Goal: Book appointment/travel/reservation

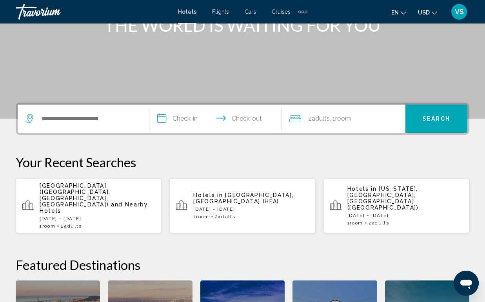
scroll to position [119, 0]
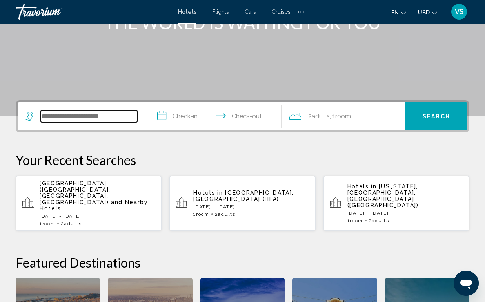
click at [105, 120] on input "Search widget" at bounding box center [89, 117] width 96 height 12
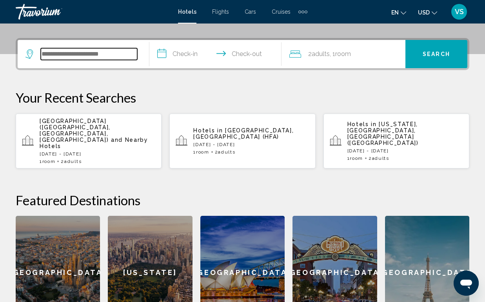
scroll to position [194, 0]
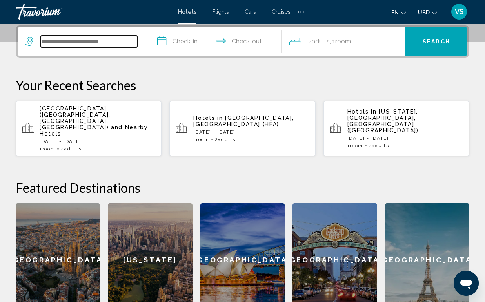
paste input "**********"
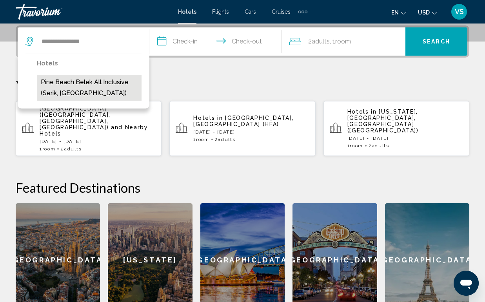
click at [79, 83] on button "Pine Beach Belek All Inclusive (Serik, TR)" at bounding box center [89, 88] width 105 height 26
type input "**********"
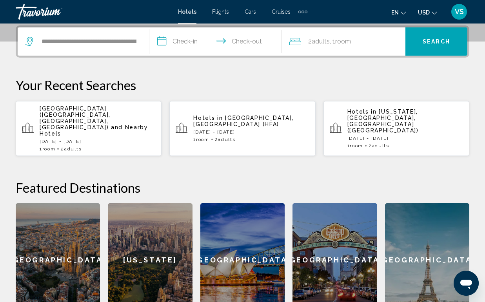
click at [162, 41] on input "**********" at bounding box center [216, 42] width 135 height 31
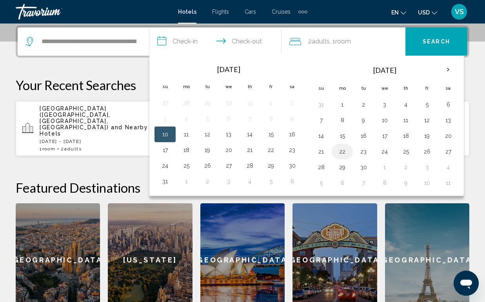
click at [341, 150] on button "22" at bounding box center [342, 151] width 13 height 11
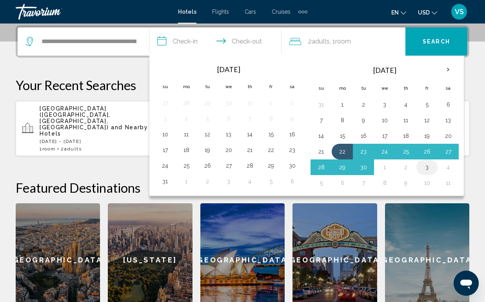
click at [428, 167] on button "3" at bounding box center [426, 167] width 13 height 11
type input "**********"
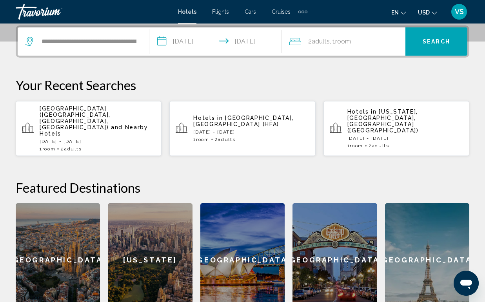
click at [324, 42] on span "Adults" at bounding box center [321, 41] width 18 height 7
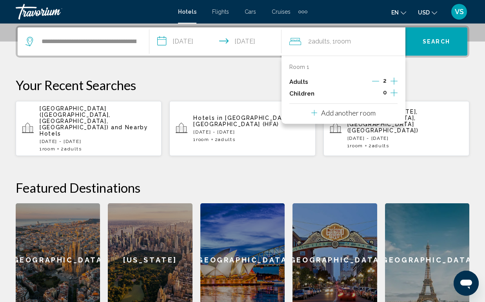
click at [393, 91] on icon "Increment children" at bounding box center [393, 92] width 7 height 7
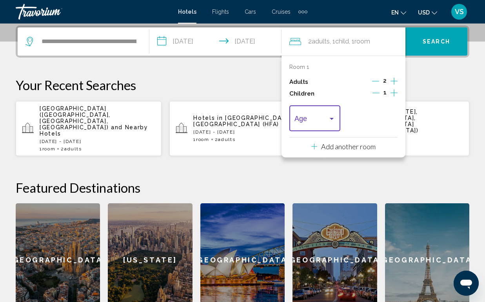
click at [331, 117] on div "Travelers: 2 adults, 1 child" at bounding box center [331, 119] width 7 height 6
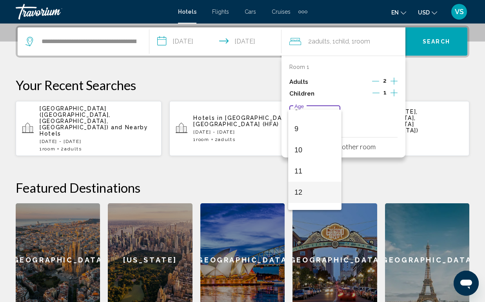
scroll to position [182, 0]
click at [310, 147] on span "10" at bounding box center [314, 149] width 41 height 21
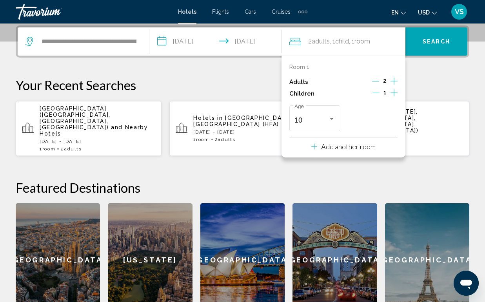
click at [437, 82] on p "Your Recent Searches" at bounding box center [242, 85] width 453 height 16
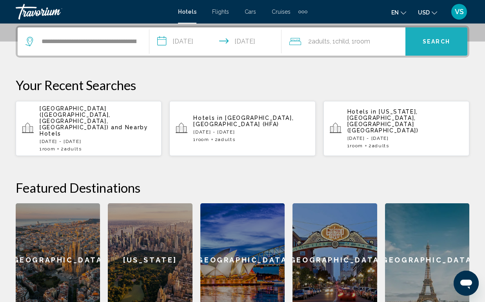
click at [443, 47] on button "Search" at bounding box center [436, 41] width 62 height 28
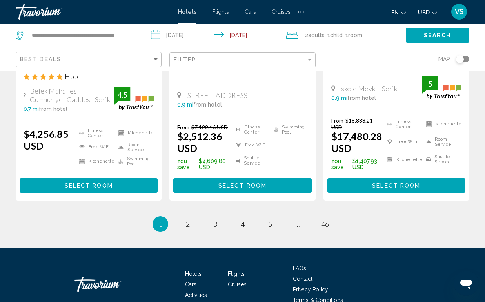
scroll to position [1118, 0]
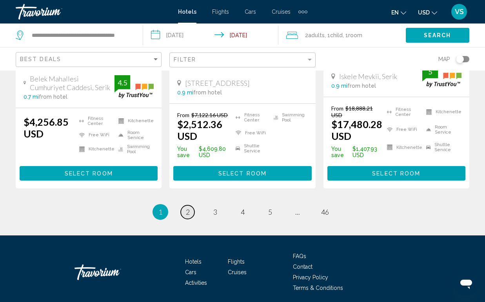
click at [188, 211] on span "2" at bounding box center [188, 212] width 4 height 9
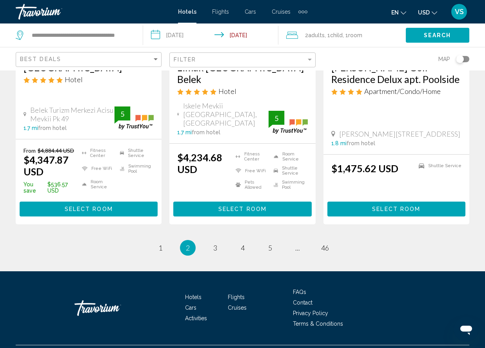
scroll to position [1083, 0]
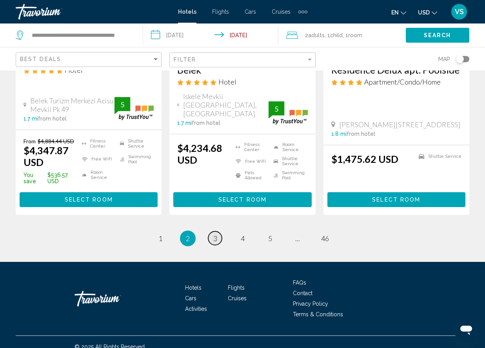
click at [216, 234] on span "3" at bounding box center [215, 238] width 4 height 9
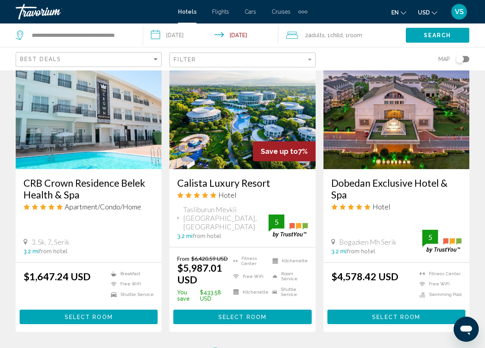
scroll to position [976, 0]
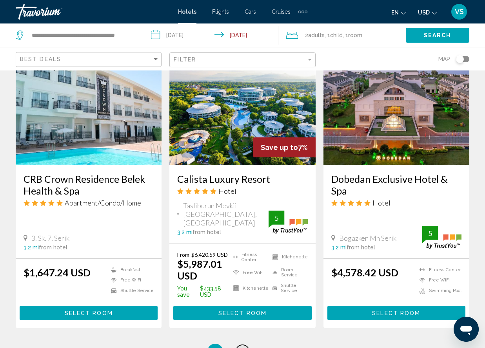
click at [244, 302] on span "4" at bounding box center [243, 352] width 4 height 9
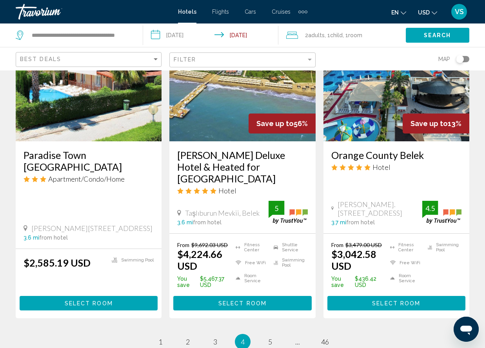
scroll to position [999, 0]
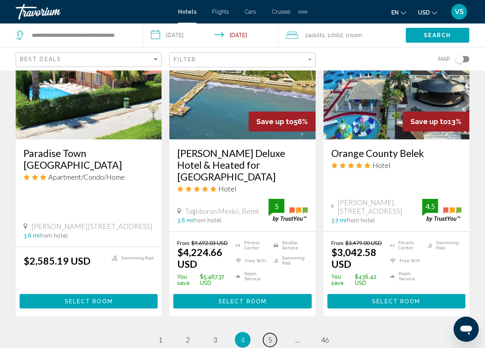
click at [269, 302] on span "5" at bounding box center [270, 340] width 4 height 9
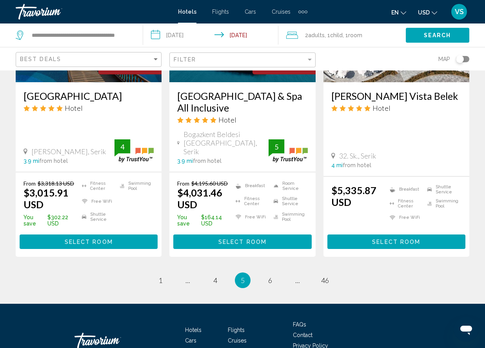
scroll to position [1088, 0]
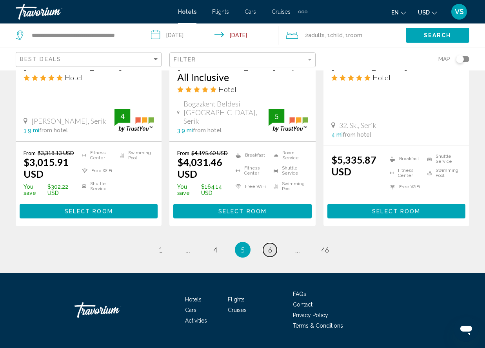
click at [270, 246] on span "6" at bounding box center [270, 250] width 4 height 9
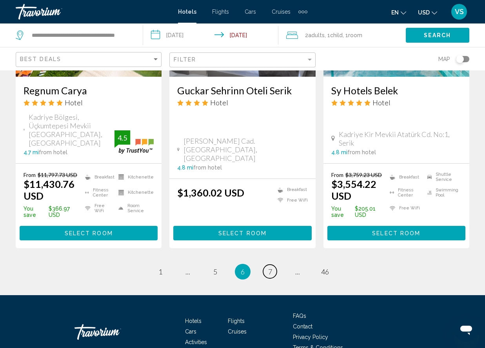
scroll to position [1081, 0]
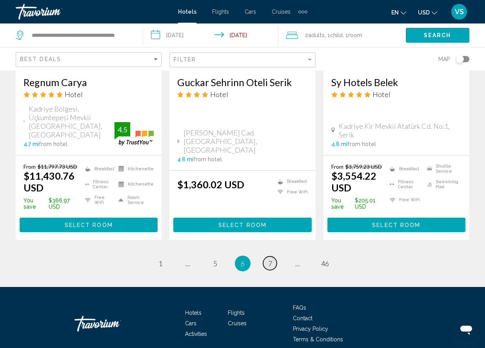
click at [270, 259] on span "7" at bounding box center [270, 263] width 4 height 9
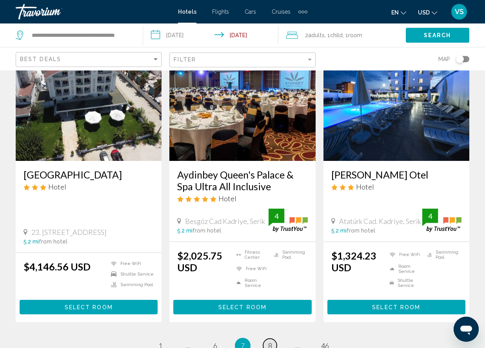
scroll to position [1013, 0]
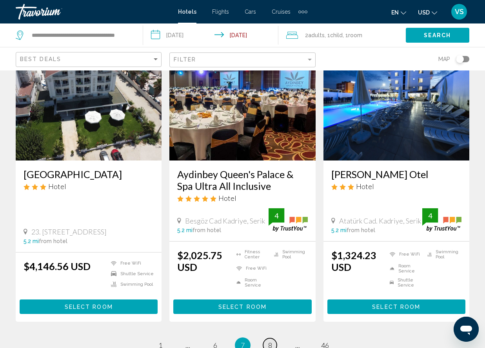
click at [270, 302] on span "8" at bounding box center [270, 345] width 4 height 9
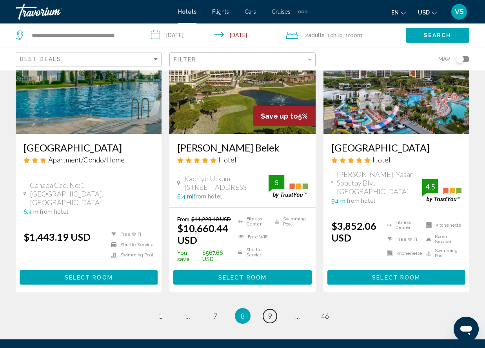
scroll to position [1035, 0]
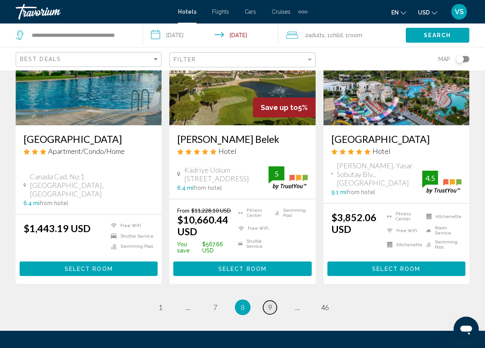
click at [270, 302] on span "9" at bounding box center [270, 307] width 4 height 9
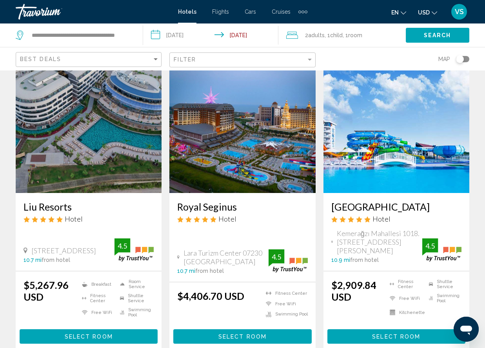
scroll to position [997, 0]
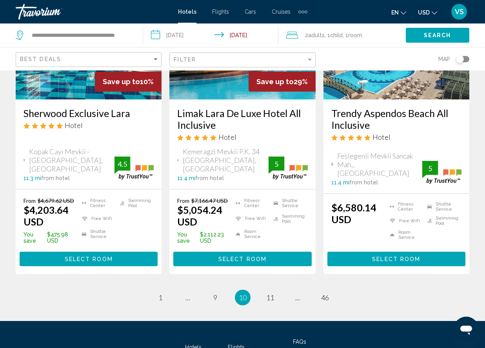
scroll to position [1032, 0]
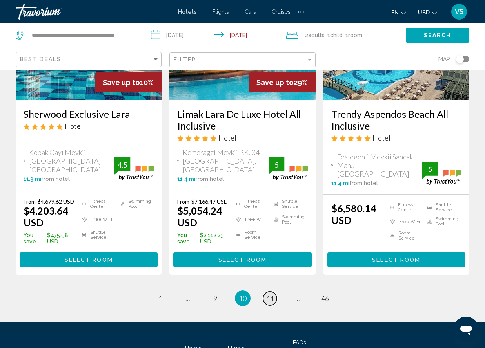
click at [271, 294] on span "11" at bounding box center [270, 298] width 8 height 9
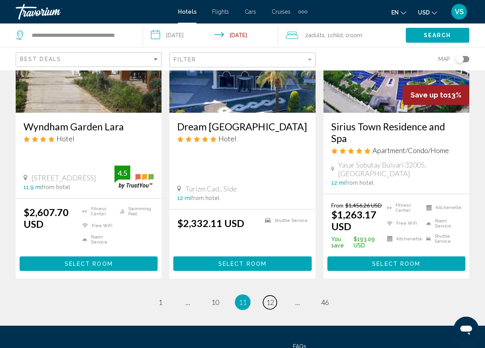
scroll to position [1049, 0]
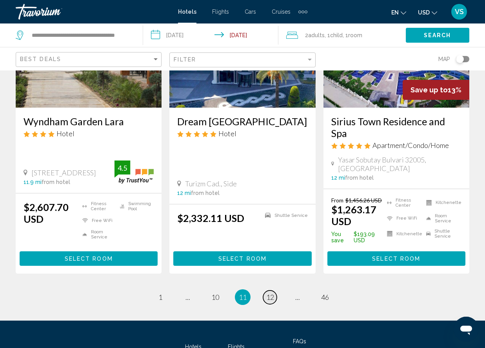
click at [272, 293] on span "12" at bounding box center [270, 297] width 8 height 9
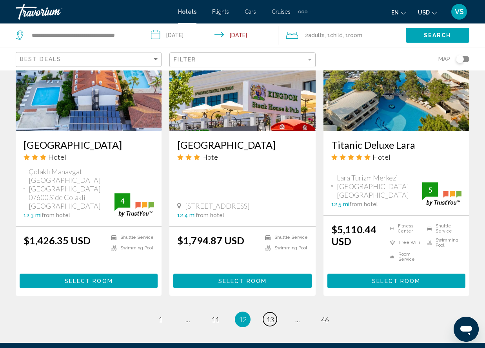
scroll to position [1022, 0]
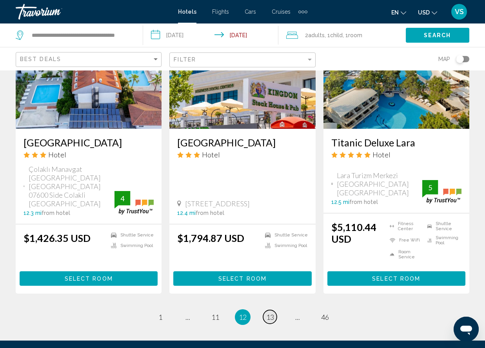
click at [269, 302] on span "13" at bounding box center [270, 317] width 8 height 9
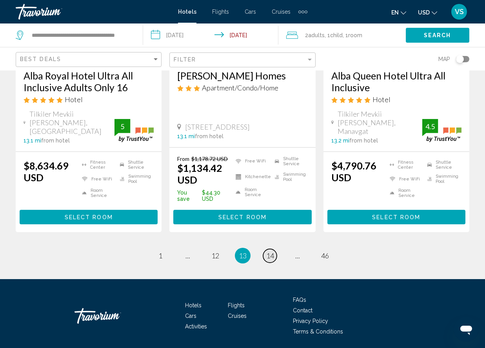
scroll to position [1098, 0]
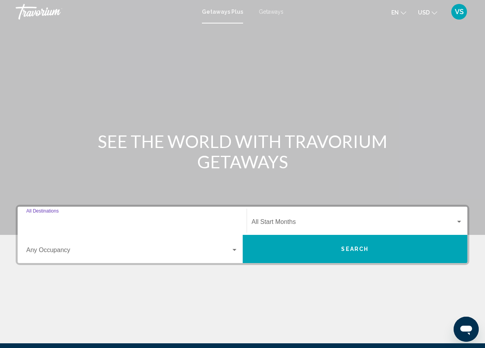
click at [77, 222] on input "Destination All Destinations" at bounding box center [132, 223] width 212 height 7
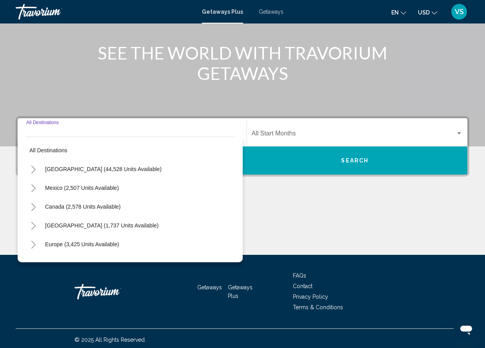
scroll to position [91, 0]
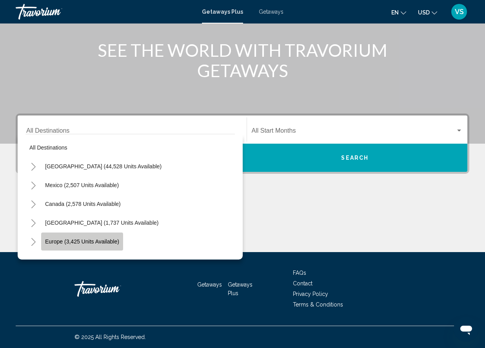
click at [100, 241] on span "Europe (3,425 units available)" at bounding box center [82, 242] width 74 height 6
type input "**********"
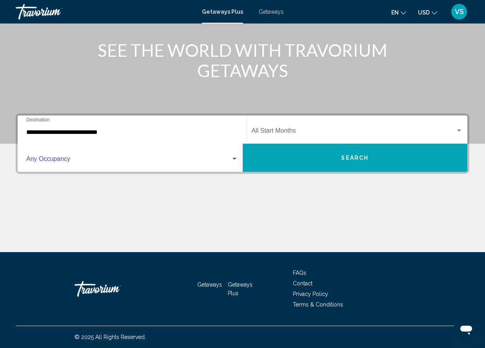
click at [103, 163] on span "Search widget" at bounding box center [128, 160] width 205 height 7
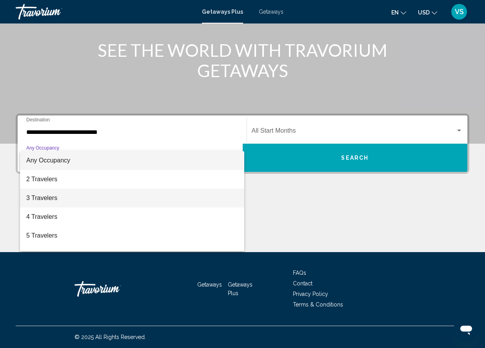
click at [88, 195] on span "3 Travelers" at bounding box center [132, 198] width 212 height 19
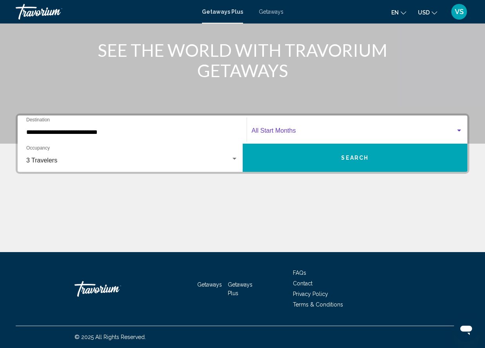
click at [284, 130] on span "Search widget" at bounding box center [354, 132] width 204 height 7
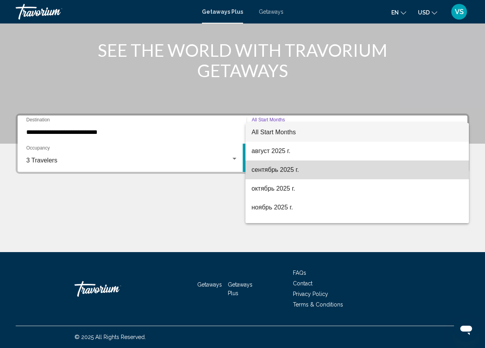
click at [275, 172] on span "сентябрь 2025 г." at bounding box center [357, 170] width 211 height 19
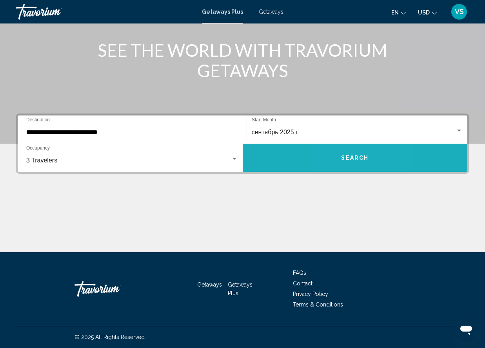
click at [341, 167] on button "Search" at bounding box center [355, 158] width 225 height 28
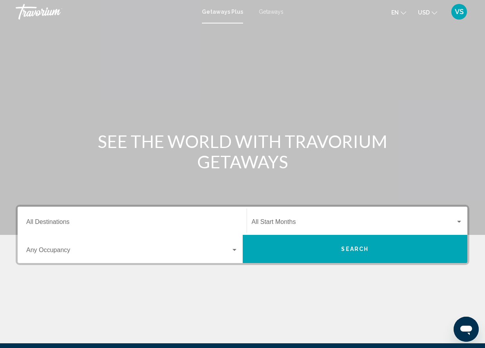
click at [112, 219] on div "Destination All Destinations" at bounding box center [132, 221] width 212 height 25
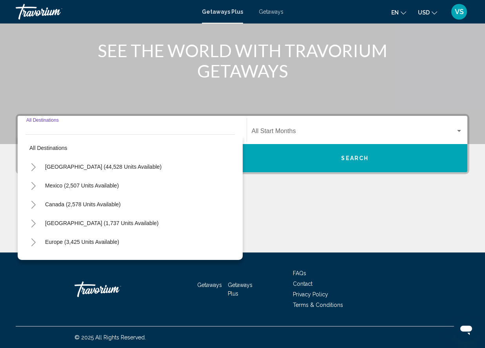
scroll to position [91, 0]
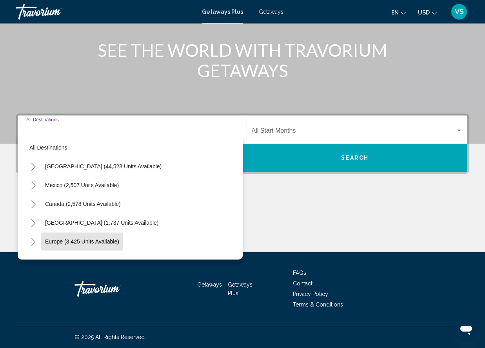
click at [107, 240] on span "Europe (3,425 units available)" at bounding box center [82, 242] width 74 height 6
type input "**********"
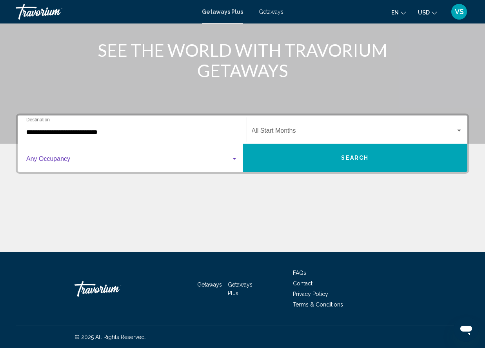
click at [101, 163] on span "Search widget" at bounding box center [128, 160] width 205 height 7
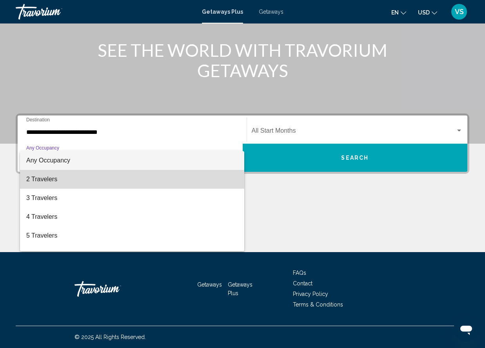
click at [88, 183] on span "2 Travelers" at bounding box center [132, 179] width 212 height 19
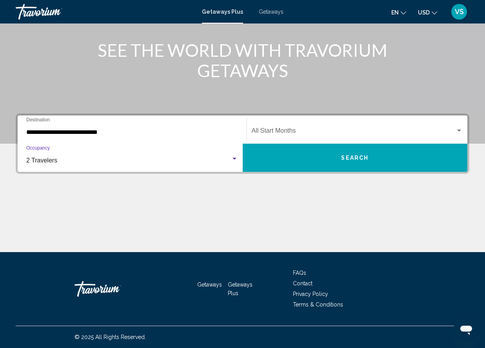
click at [234, 161] on div "Search widget" at bounding box center [234, 159] width 7 height 6
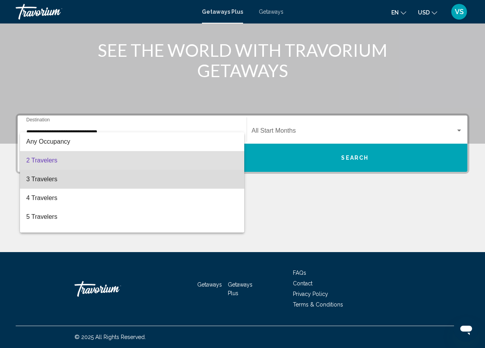
click at [203, 177] on span "3 Travelers" at bounding box center [132, 179] width 212 height 19
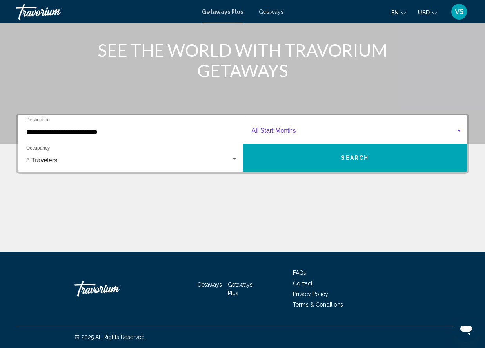
click at [306, 134] on span "Search widget" at bounding box center [354, 132] width 204 height 7
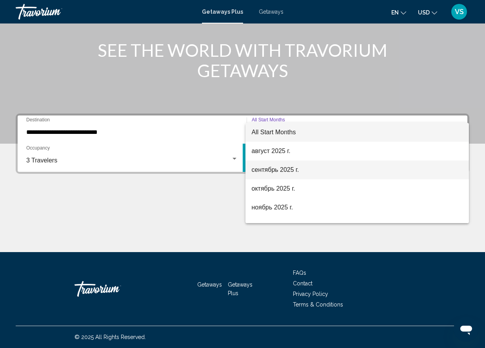
click at [290, 174] on span "сентябрь 2025 г." at bounding box center [357, 170] width 211 height 19
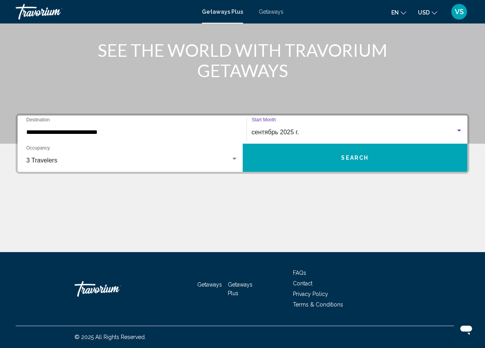
click at [332, 162] on button "Search" at bounding box center [355, 158] width 225 height 28
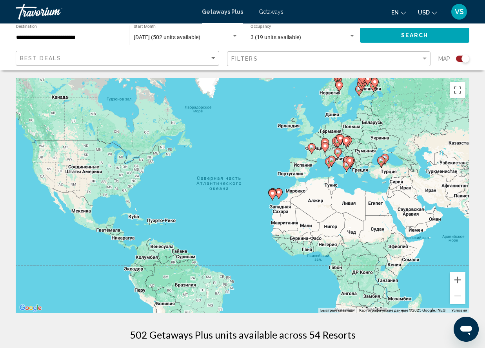
click at [388, 174] on div "Чтобы активировать перетаскивание с помощью клавиатуры, нажмите Alt + Ввод. Пос…" at bounding box center [242, 195] width 453 height 235
click at [458, 284] on button "Увеличить" at bounding box center [457, 280] width 16 height 16
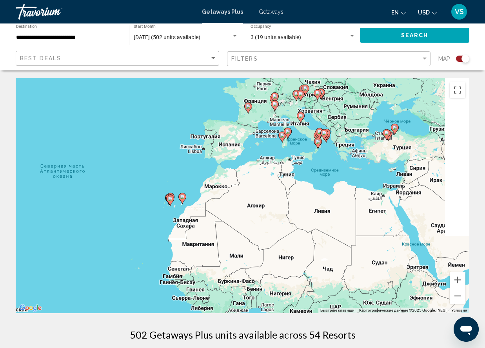
drag, startPoint x: 432, startPoint y: 165, endPoint x: 267, endPoint y: 165, distance: 165.0
click at [267, 166] on div "Чтобы активировать перетаскивание с помощью клавиатуры, нажмите Alt + Ввод. Пос…" at bounding box center [242, 195] width 453 height 235
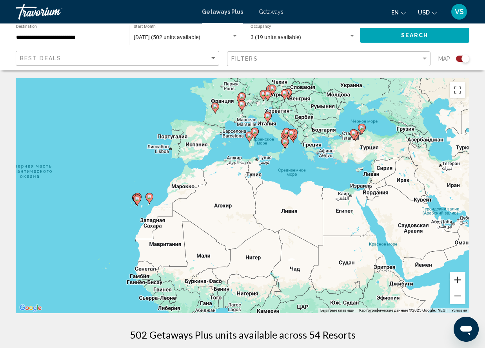
click at [458, 282] on button "Увеличить" at bounding box center [457, 280] width 16 height 16
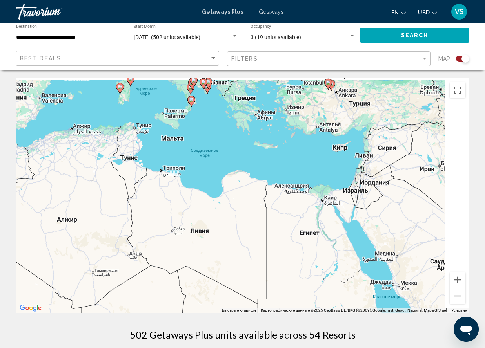
drag, startPoint x: 420, startPoint y: 197, endPoint x: 255, endPoint y: 204, distance: 165.9
click at [256, 204] on div "Чтобы активировать перетаскивание с помощью клавиатуры, нажмите Alt + Ввод. Пос…" at bounding box center [242, 195] width 453 height 235
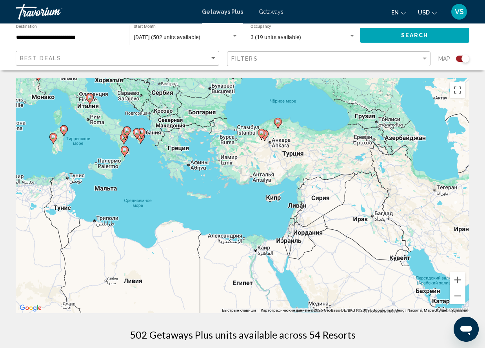
drag, startPoint x: 298, startPoint y: 112, endPoint x: 267, endPoint y: 159, distance: 56.4
click at [268, 159] on div "Чтобы активировать перетаскивание с помощью клавиатуры, нажмите Alt + Ввод. Пос…" at bounding box center [242, 195] width 453 height 235
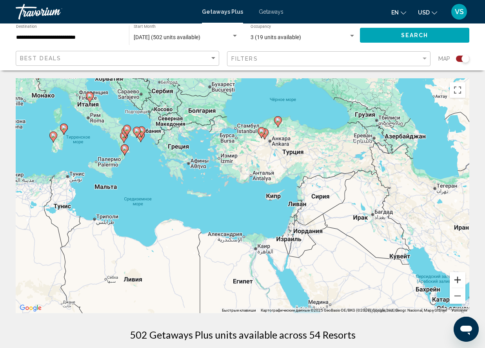
click at [458, 279] on button "Увеличить" at bounding box center [457, 280] width 16 height 16
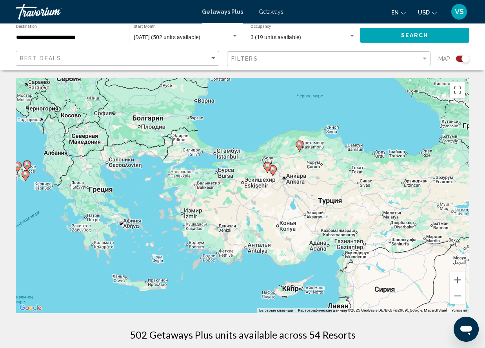
drag, startPoint x: 310, startPoint y: 122, endPoint x: 297, endPoint y: 217, distance: 96.2
click at [297, 217] on div "Чтобы активировать перетаскивание с помощью клавиатуры, нажмите Alt + Ввод. Пос…" at bounding box center [242, 195] width 453 height 235
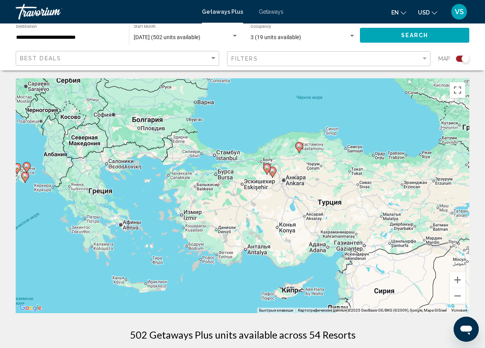
click at [274, 11] on span "Getaways" at bounding box center [271, 12] width 25 height 6
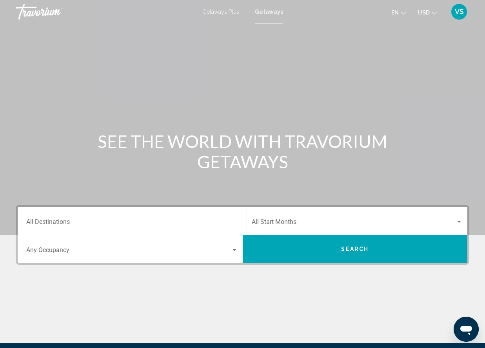
click at [91, 225] on input "Destination All Destinations" at bounding box center [132, 223] width 212 height 7
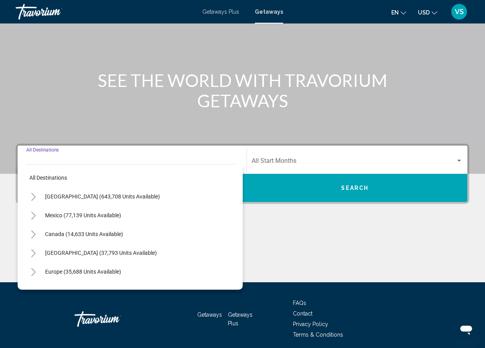
scroll to position [91, 0]
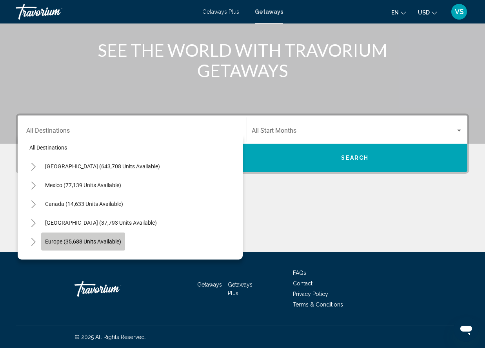
click at [98, 241] on span "Europe (35,688 units available)" at bounding box center [83, 242] width 76 height 6
type input "**********"
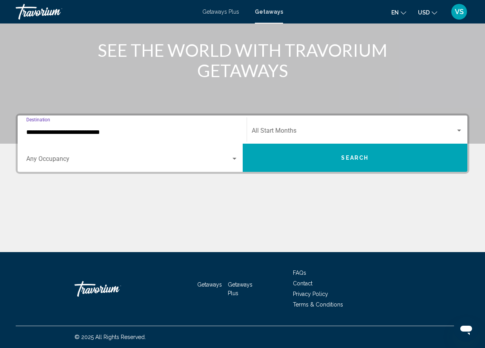
click at [205, 167] on div "Occupancy Any Occupancy" at bounding box center [132, 158] width 212 height 25
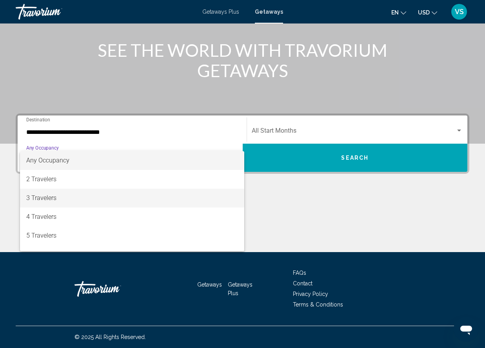
click at [155, 194] on span "3 Travelers" at bounding box center [132, 198] width 212 height 19
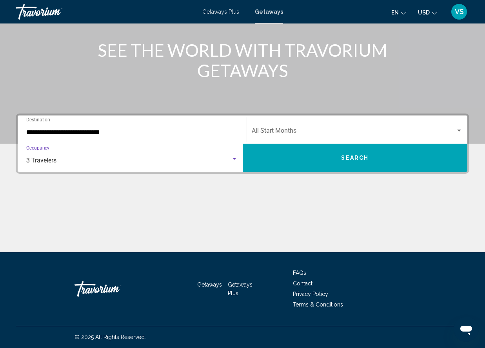
click at [331, 134] on span "Search widget" at bounding box center [354, 132] width 204 height 7
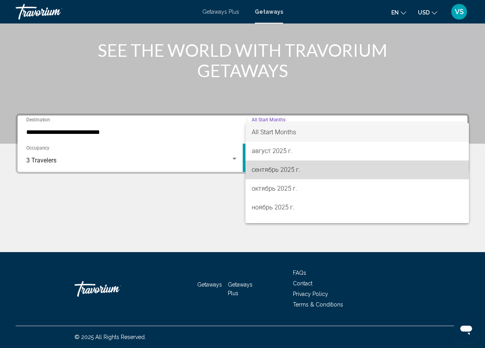
click at [312, 172] on span "сентябрь 2025 г." at bounding box center [357, 170] width 211 height 19
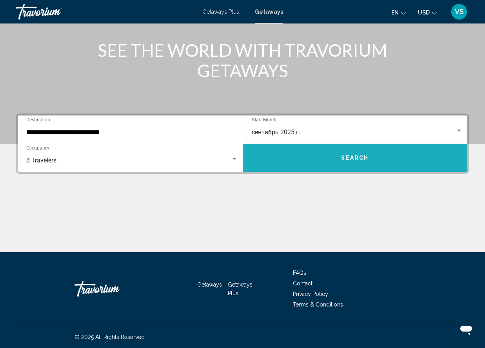
click at [356, 162] on button "Search" at bounding box center [355, 158] width 225 height 28
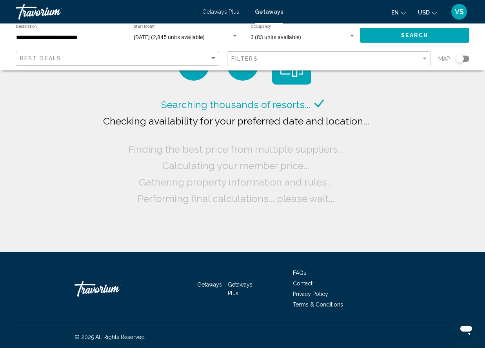
click at [468, 59] on div "Search widget" at bounding box center [462, 59] width 13 height 6
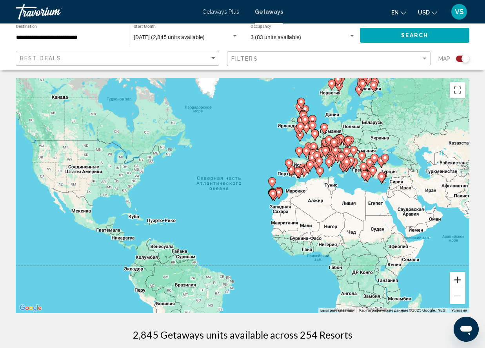
click at [459, 281] on button "Увеличить" at bounding box center [457, 280] width 16 height 16
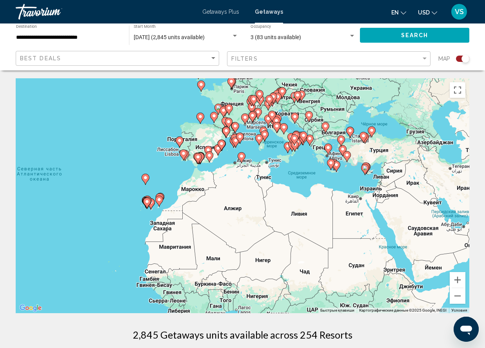
drag, startPoint x: 425, startPoint y: 209, endPoint x: 261, endPoint y: 212, distance: 163.8
click at [261, 212] on div "Чтобы активировать перетаскивание с помощью клавиатуры, нажмите Alt + Ввод. Пос…" at bounding box center [242, 195] width 453 height 235
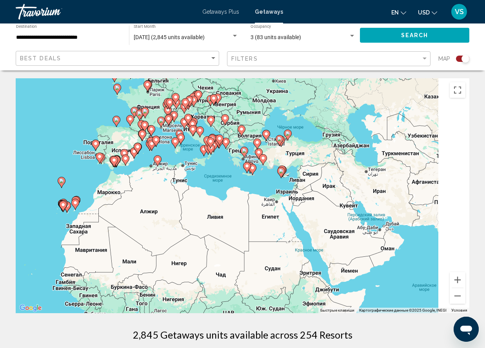
drag, startPoint x: 321, startPoint y: 205, endPoint x: 243, endPoint y: 207, distance: 77.6
click at [243, 207] on div "Чтобы активировать перетаскивание с помощью клавиатуры, нажмите Alt + Ввод. Пос…" at bounding box center [242, 195] width 453 height 235
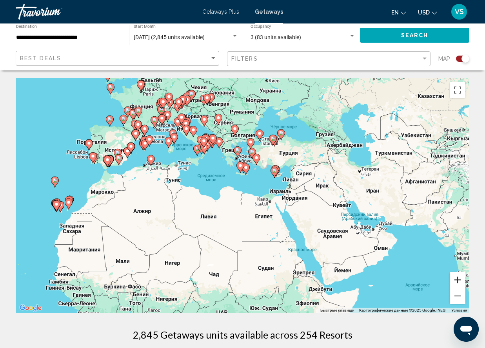
click at [462, 283] on button "Увеличить" at bounding box center [457, 280] width 16 height 16
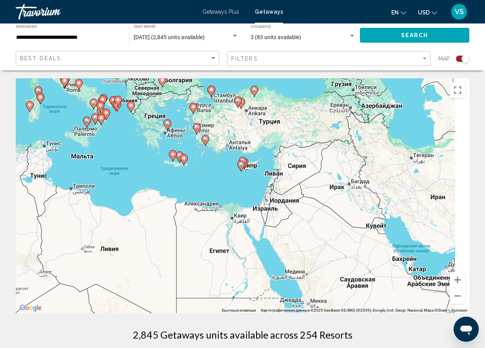
drag, startPoint x: 339, startPoint y: 161, endPoint x: 245, endPoint y: 179, distance: 95.7
click at [245, 179] on div "Чтобы активировать перетаскивание с помощью клавиатуры, нажмите Alt + Ввод. Пос…" at bounding box center [242, 195] width 453 height 235
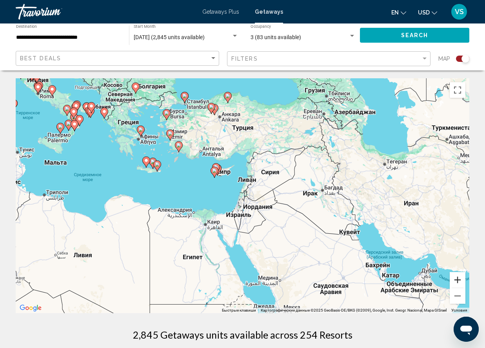
click at [460, 279] on button "Увеличить" at bounding box center [457, 280] width 16 height 16
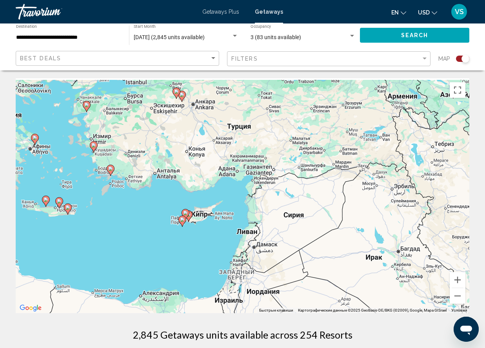
drag, startPoint x: 172, startPoint y: 104, endPoint x: 168, endPoint y: 173, distance: 68.7
click at [168, 173] on div "Чтобы активировать перетаскивание с помощью клавиатуры, нажмите Alt + Ввод. Пос…" at bounding box center [242, 195] width 453 height 235
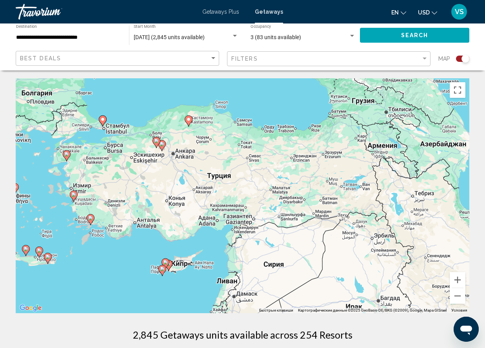
drag, startPoint x: 249, startPoint y: 159, endPoint x: 229, endPoint y: 206, distance: 51.5
click at [229, 206] on div "Чтобы активировать перетаскивание с помощью клавиатуры, нажмите Alt + Ввод. Пос…" at bounding box center [242, 195] width 453 height 235
click at [458, 281] on button "Увеличить" at bounding box center [457, 280] width 16 height 16
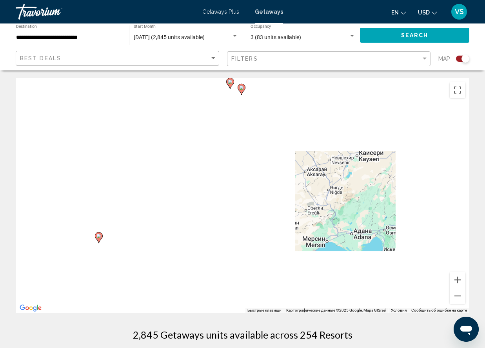
drag, startPoint x: 89, startPoint y: 231, endPoint x: 248, endPoint y: 218, distance: 160.4
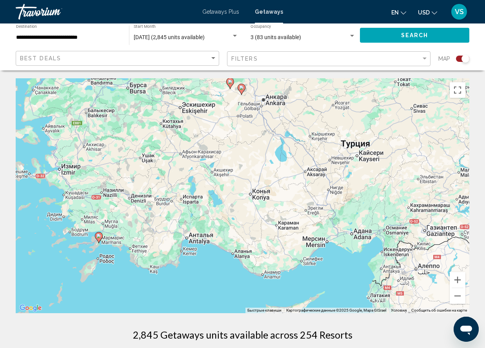
click at [248, 219] on div "Чтобы активировать перетаскивание с помощью клавиатуры, нажмите Alt + Ввод. Пос…" at bounding box center [242, 195] width 453 height 235
